Goal: Information Seeking & Learning: Compare options

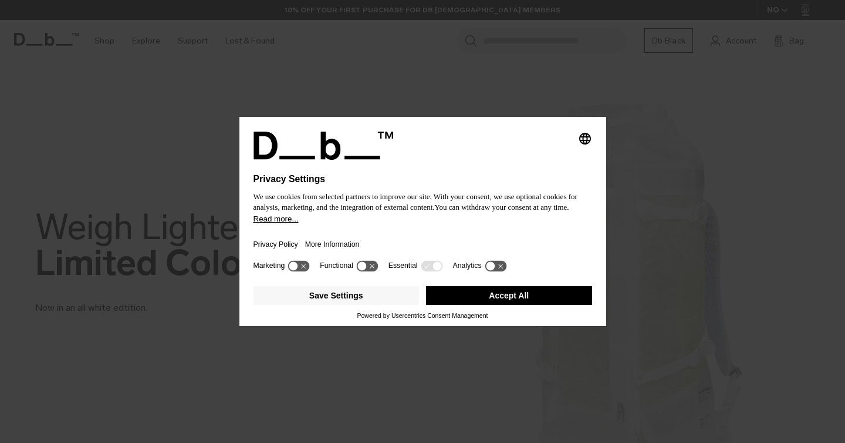
click at [504, 267] on icon at bounding box center [496, 265] width 22 height 11
click at [400, 293] on button "Save Settings" at bounding box center [337, 295] width 166 height 19
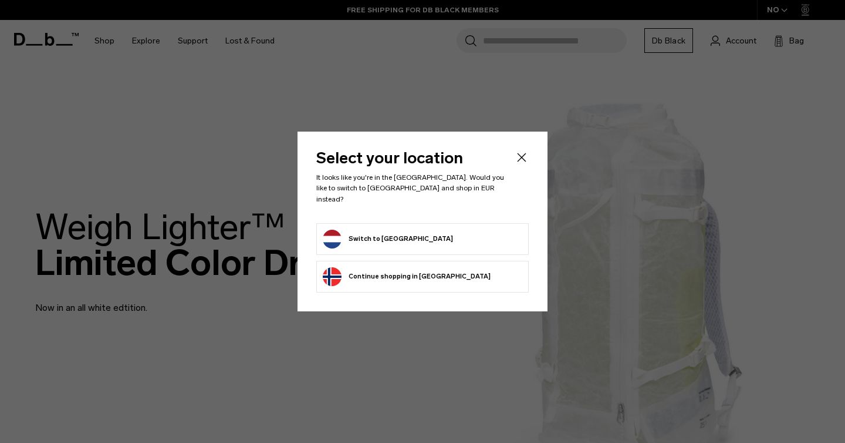
click at [400, 232] on button "Switch to Netherlands" at bounding box center [388, 239] width 130 height 19
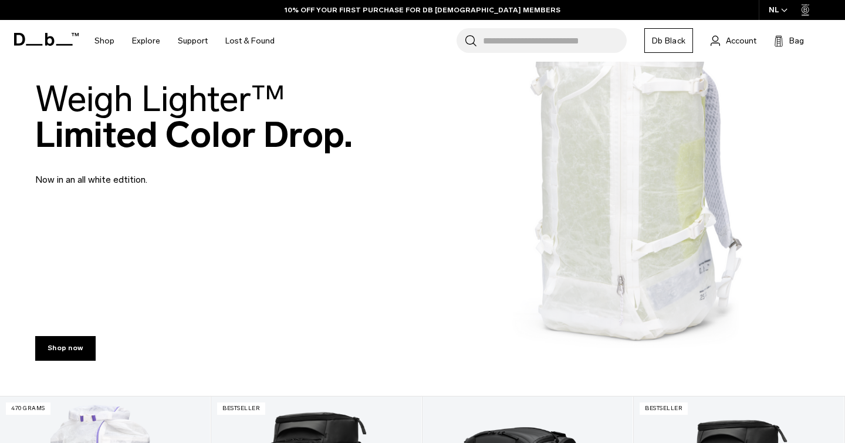
scroll to position [407, 0]
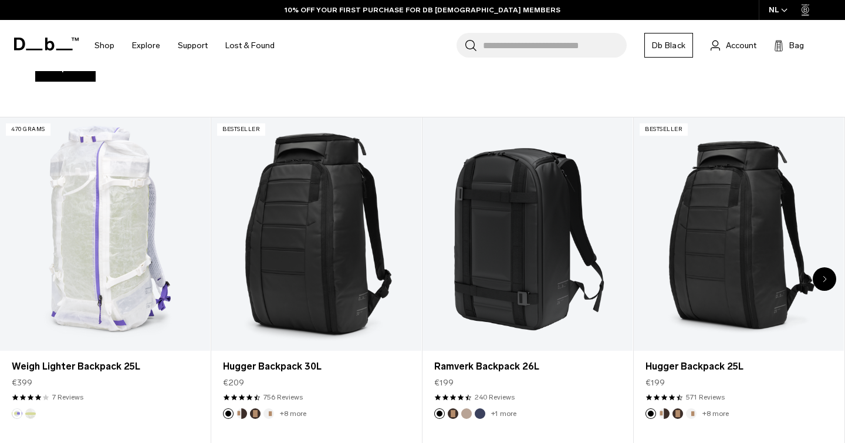
click at [400, 232] on link "Hugger Backpack 30L" at bounding box center [316, 234] width 210 height 234
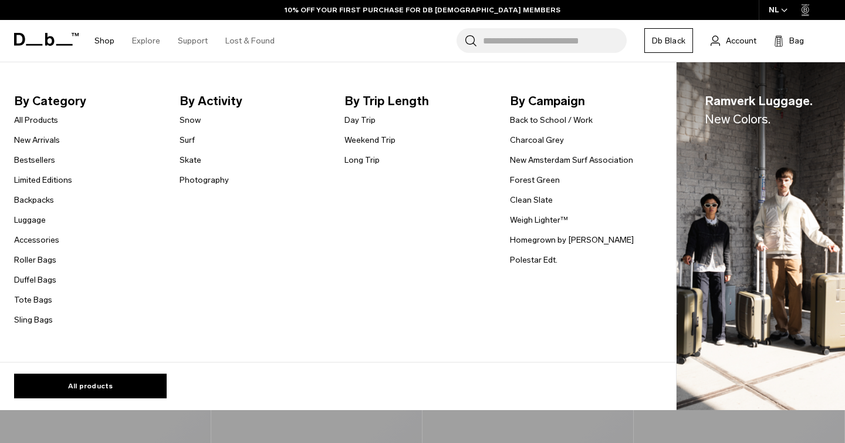
click at [112, 42] on link "Shop" at bounding box center [105, 41] width 20 height 42
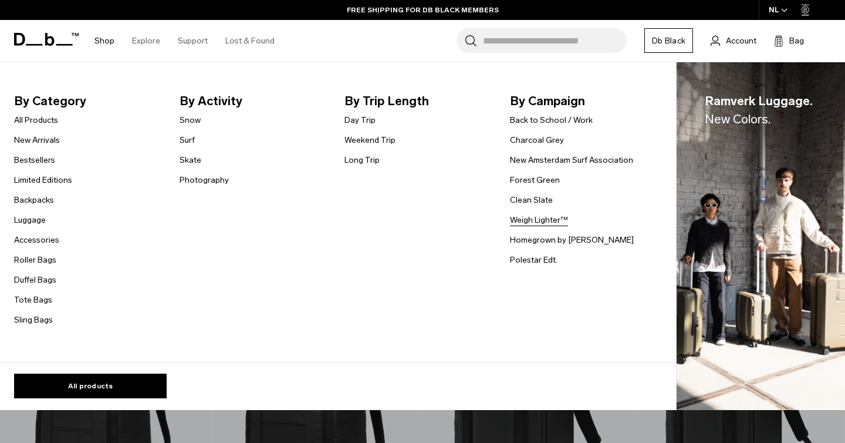
click at [529, 219] on link "Weigh Lighter™" at bounding box center [539, 220] width 58 height 12
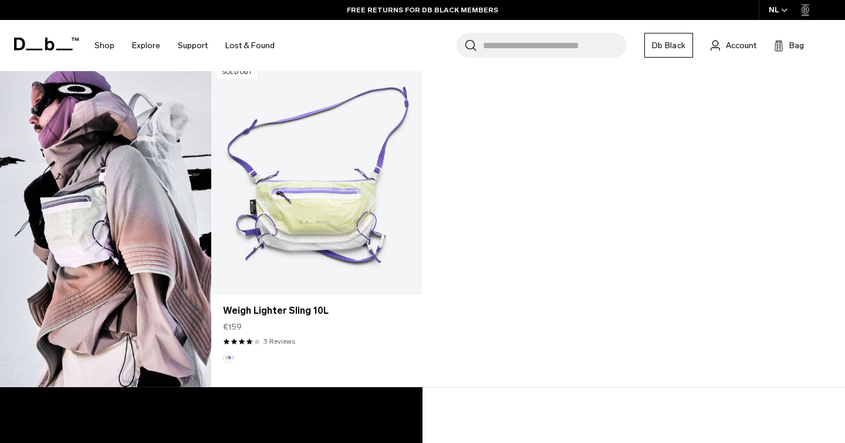
scroll to position [1306, 0]
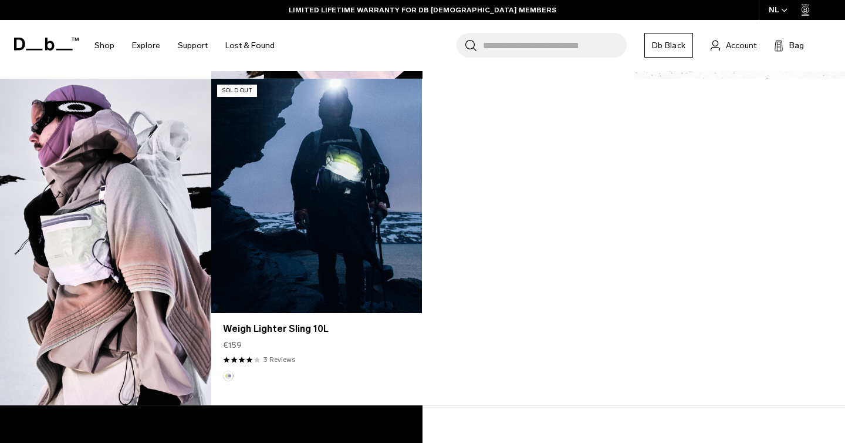
click at [307, 218] on link "Weigh Lighter Sling 10L" at bounding box center [316, 196] width 211 height 234
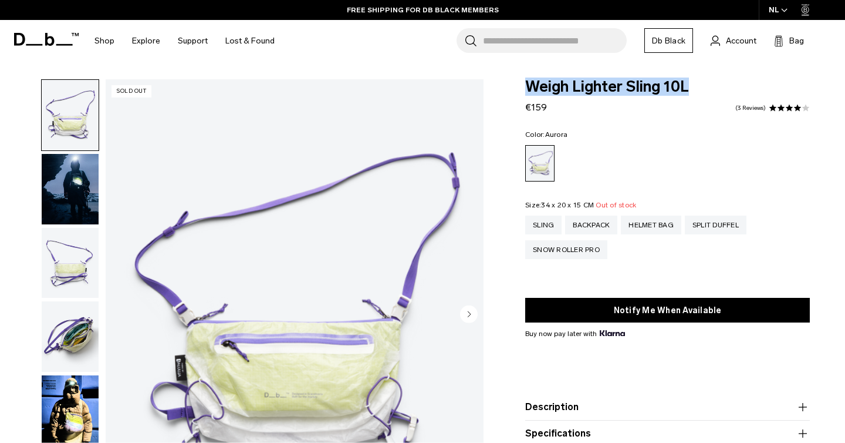
drag, startPoint x: 692, startPoint y: 87, endPoint x: 515, endPoint y: 84, distance: 177.3
click at [515, 84] on div "Weigh Lighter Sling 10L €159 4.0 star rating 3 Reviews Color: Aurora Out of sto…" at bounding box center [667, 295] width 355 height 432
copy span "Weigh Lighter Sling 10L"
click at [604, 228] on div "Backpack" at bounding box center [591, 224] width 52 height 19
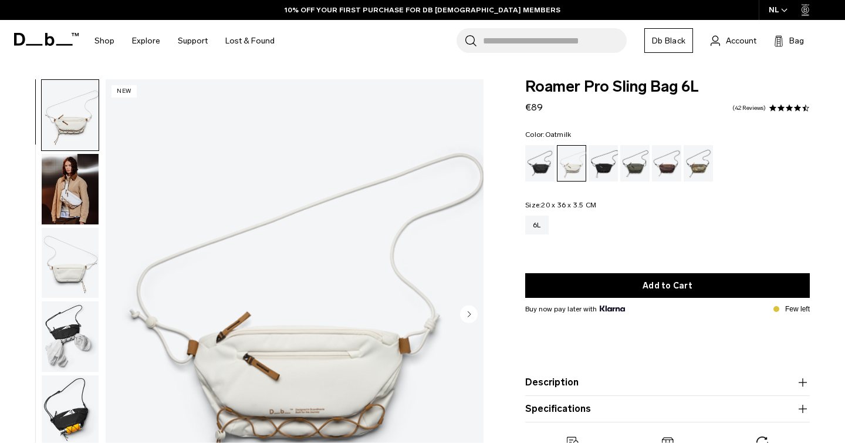
click at [70, 195] on img "button" at bounding box center [70, 189] width 57 height 70
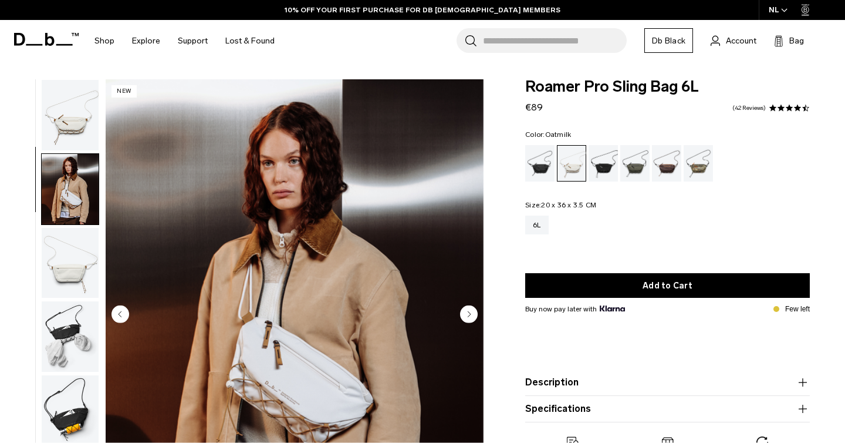
scroll to position [42, 0]
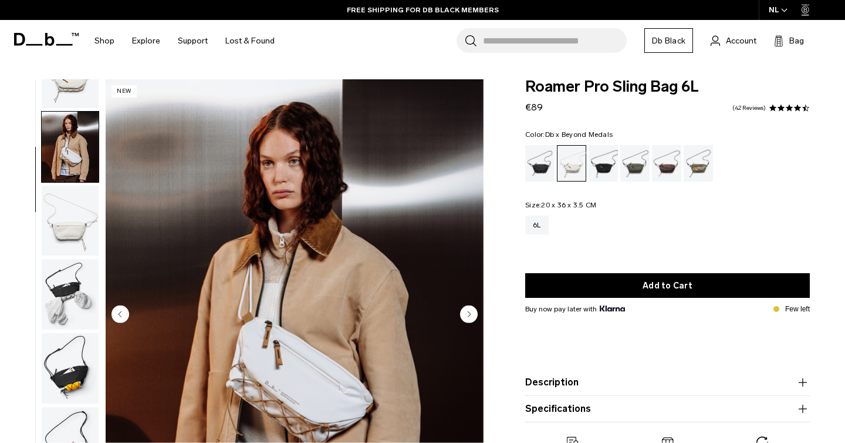
click at [707, 167] on div "Db x Beyond Medals" at bounding box center [699, 163] width 30 height 36
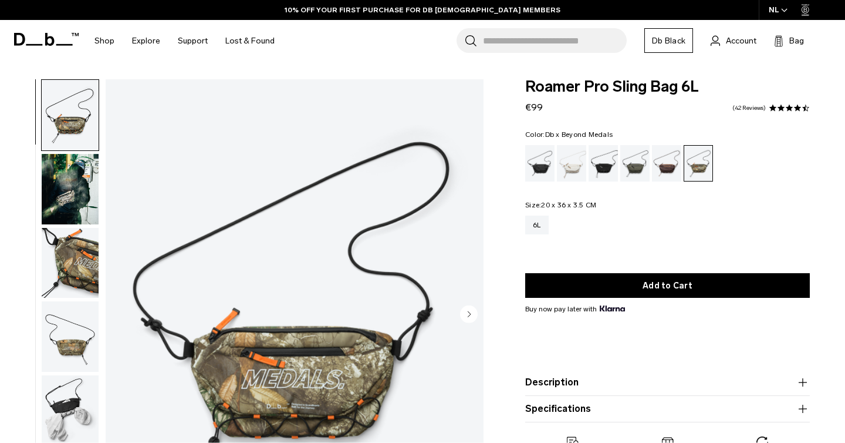
click at [79, 405] on img "button" at bounding box center [70, 410] width 57 height 70
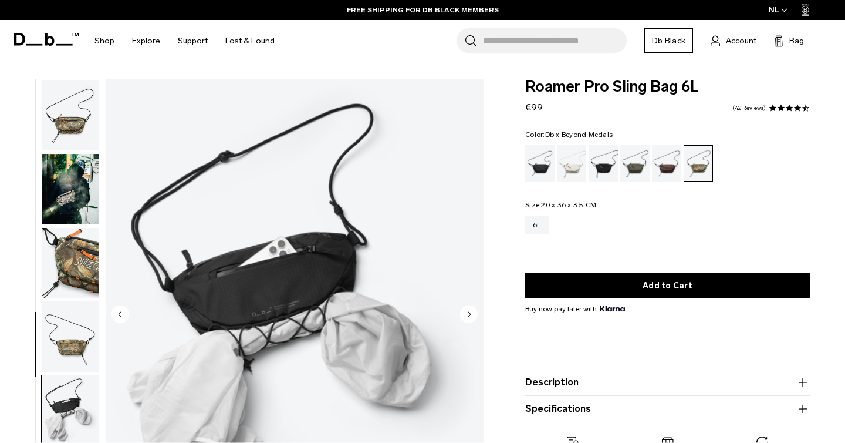
click at [70, 172] on img "button" at bounding box center [70, 189] width 57 height 70
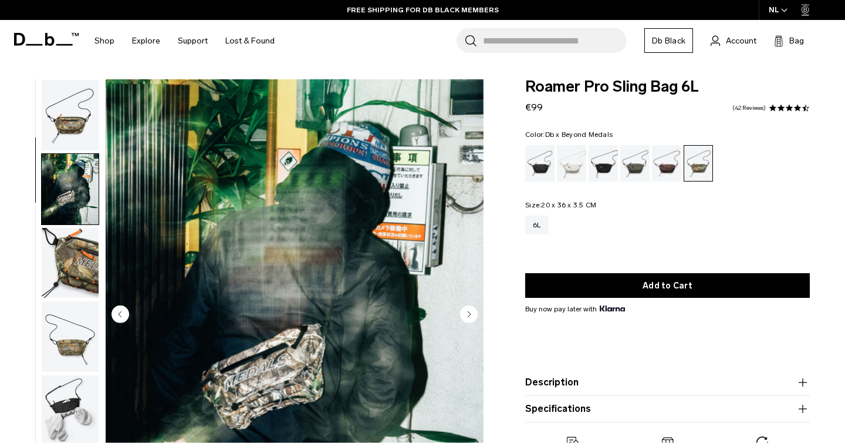
click at [67, 120] on img "button" at bounding box center [70, 115] width 57 height 70
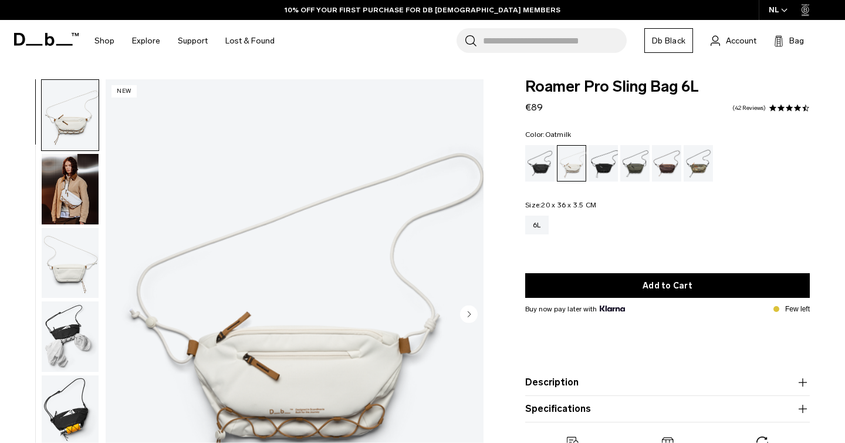
click at [79, 331] on img "button" at bounding box center [70, 336] width 57 height 70
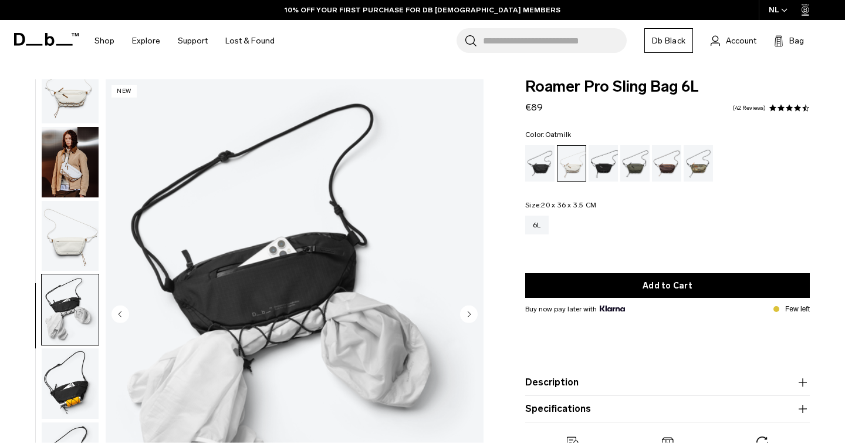
scroll to position [42, 0]
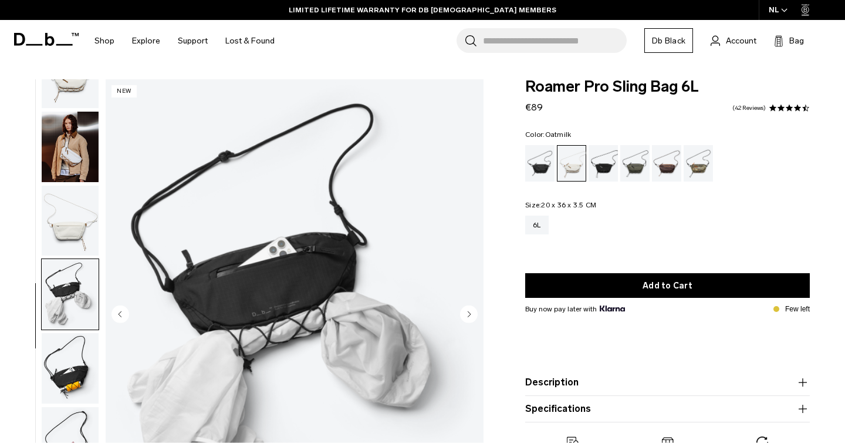
click at [75, 383] on img "button" at bounding box center [70, 368] width 57 height 70
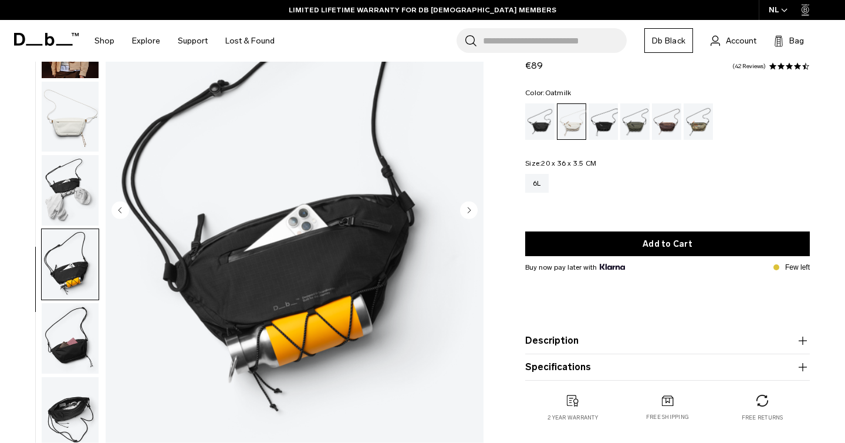
scroll to position [114, 0]
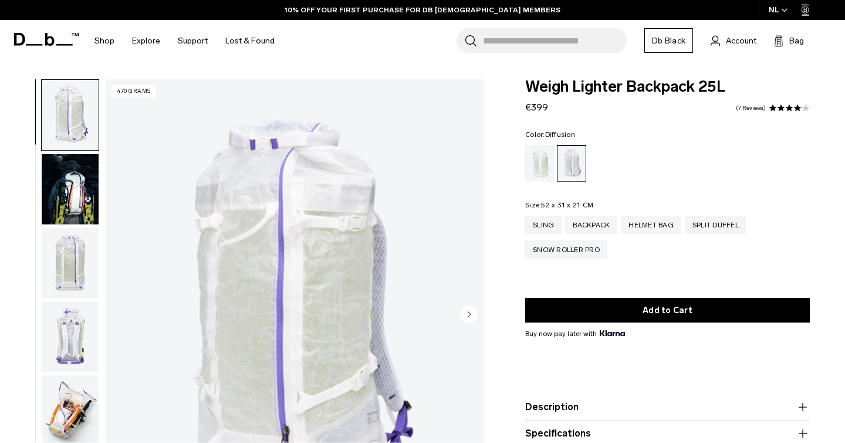
click at [545, 167] on div "Diffusion" at bounding box center [540, 163] width 30 height 36
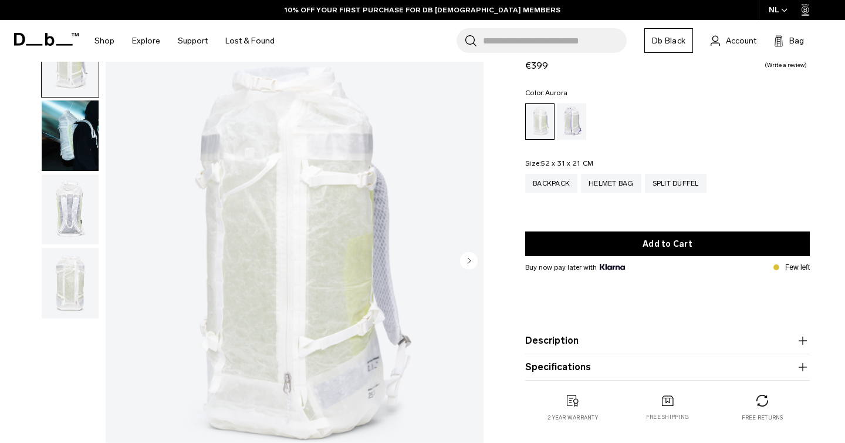
click at [563, 124] on div "Aurora" at bounding box center [572, 121] width 30 height 36
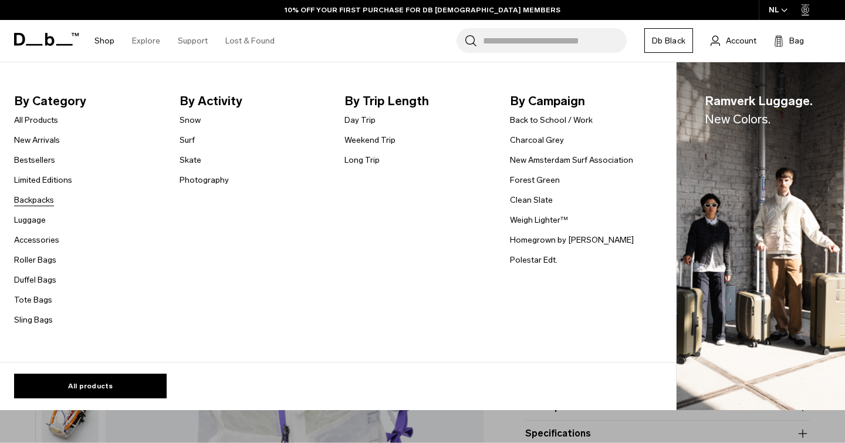
click at [43, 200] on link "Backpacks" at bounding box center [34, 200] width 40 height 12
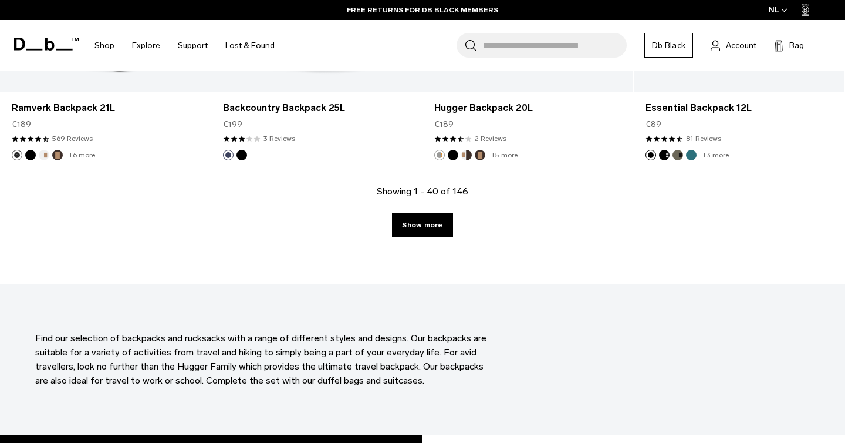
scroll to position [3378, 0]
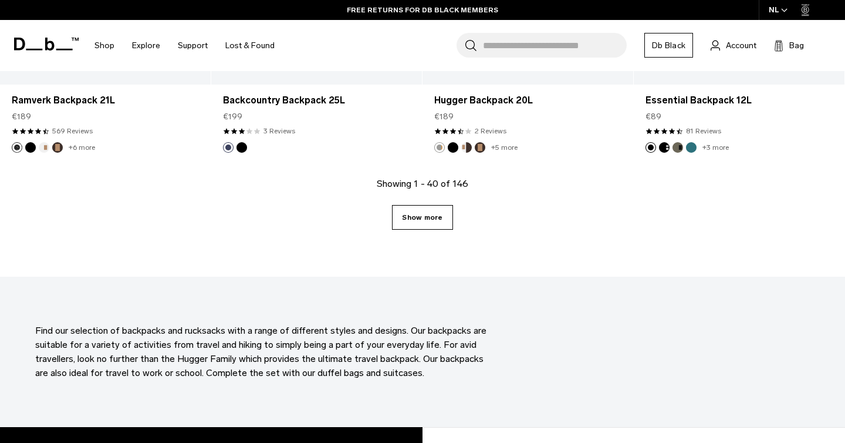
click at [411, 213] on link "Show more" at bounding box center [422, 217] width 60 height 25
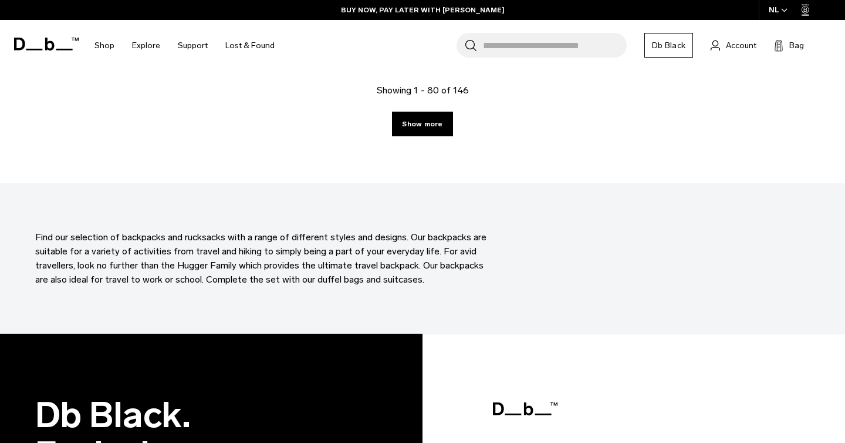
scroll to position [6753, 0]
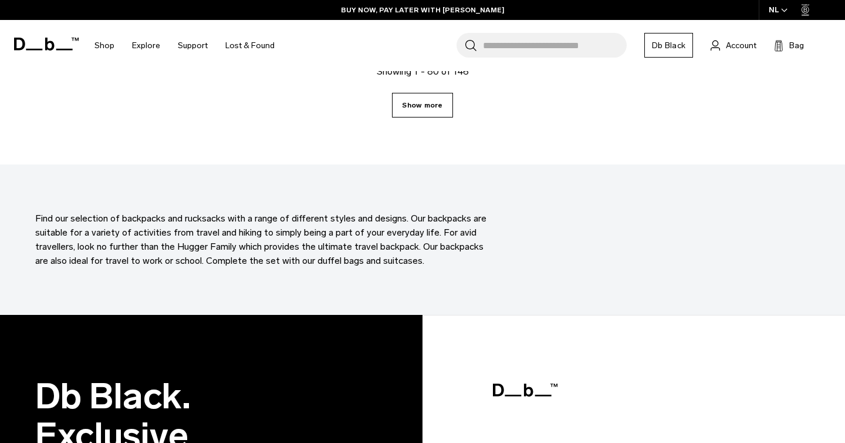
click at [418, 108] on link "Show more" at bounding box center [422, 105] width 60 height 25
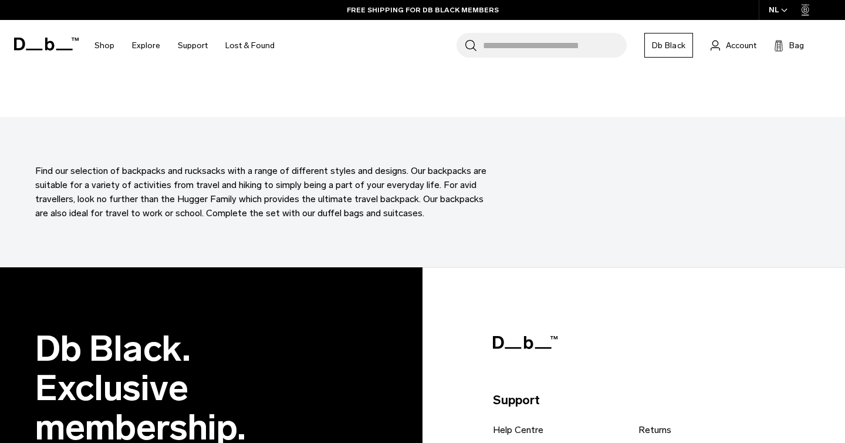
scroll to position [10090, 0]
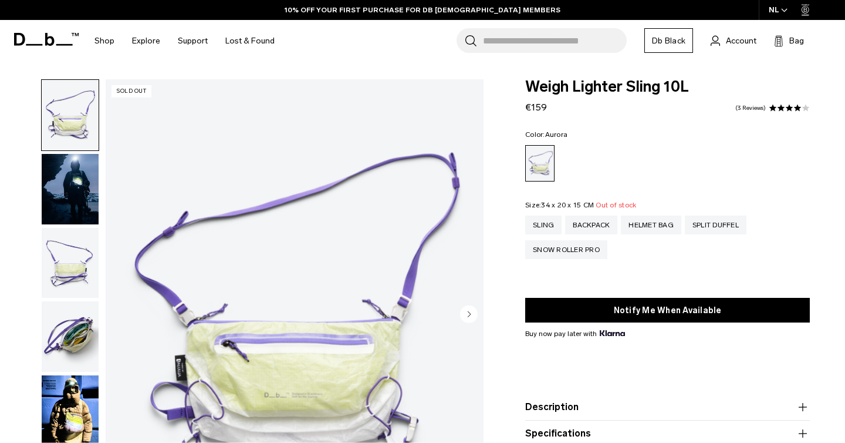
click at [84, 397] on img "button" at bounding box center [70, 410] width 57 height 70
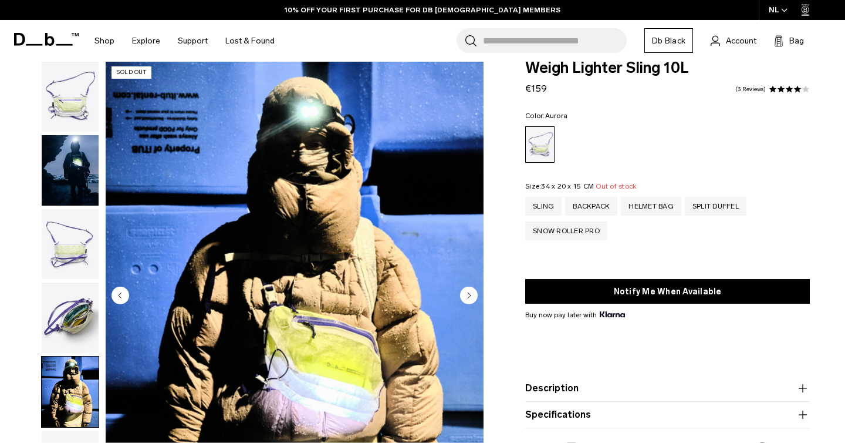
scroll to position [65, 0]
